Goal: Check status

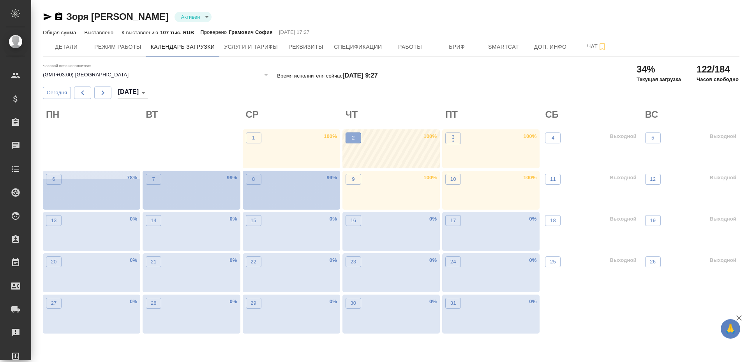
click at [352, 143] on button "2" at bounding box center [353, 137] width 16 height 11
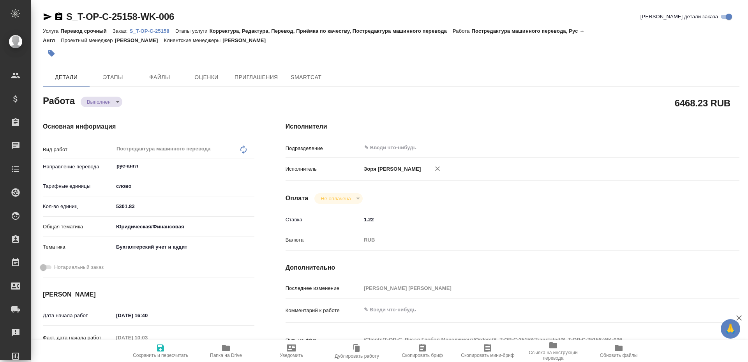
type textarea "x"
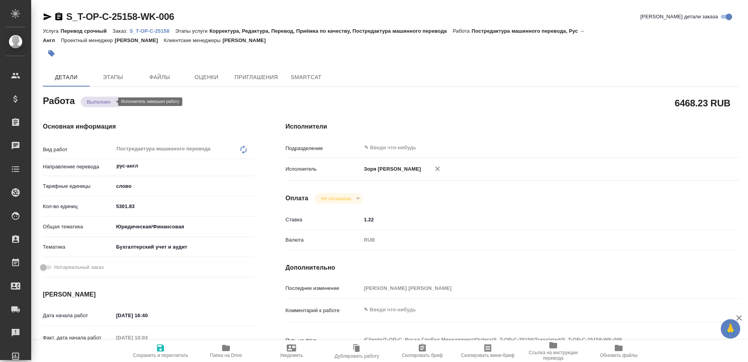
type textarea "x"
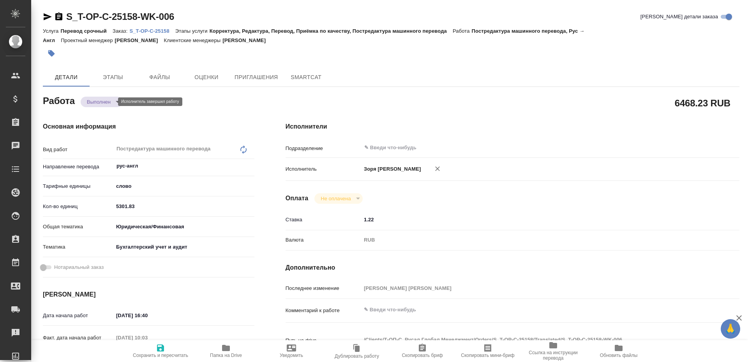
click at [107, 104] on body "🙏 .cls-1 fill:#fff; AWATERA Zoria Tatiana Клиенты Спецификации Заказы Чаты Todo…" at bounding box center [374, 181] width 748 height 362
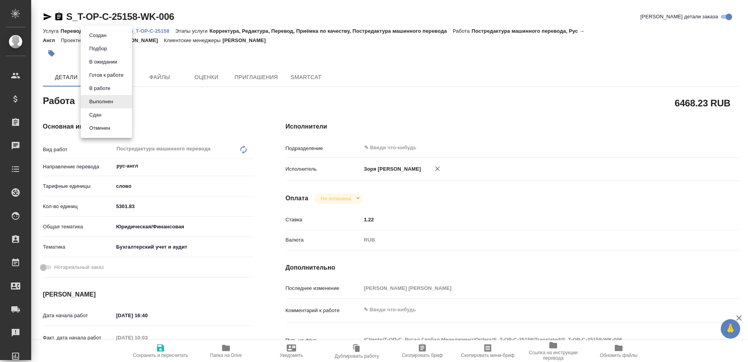
type textarea "x"
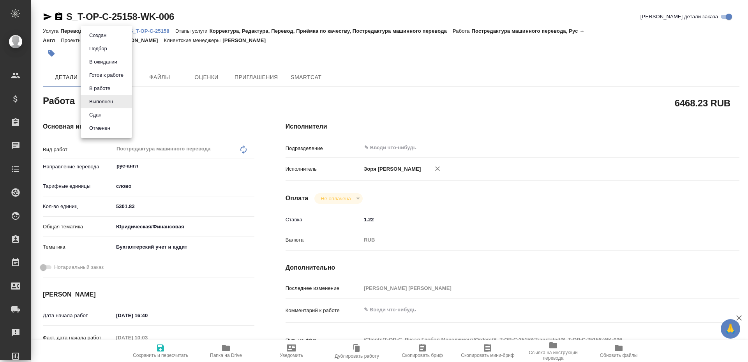
click at [107, 114] on li "Сдан" at bounding box center [106, 114] width 51 height 13
type textarea "x"
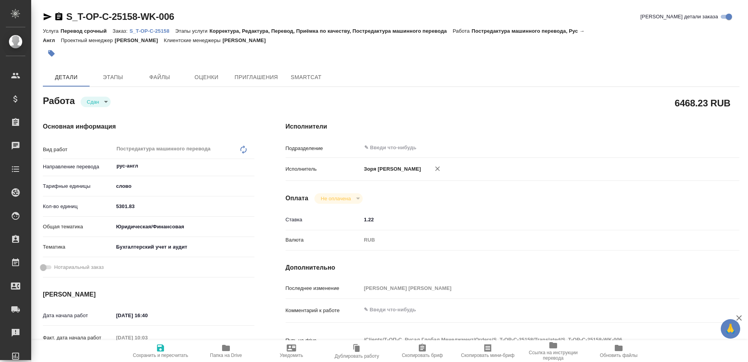
type textarea "x"
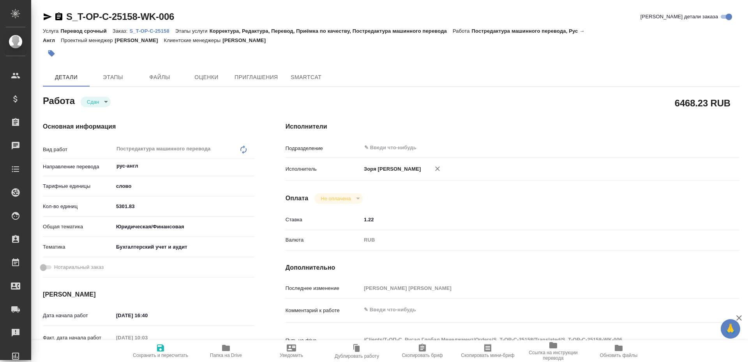
type textarea "x"
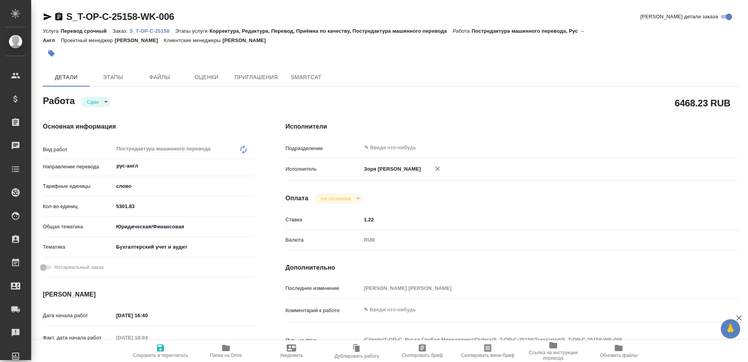
type textarea "x"
